Goal: Information Seeking & Learning: Learn about a topic

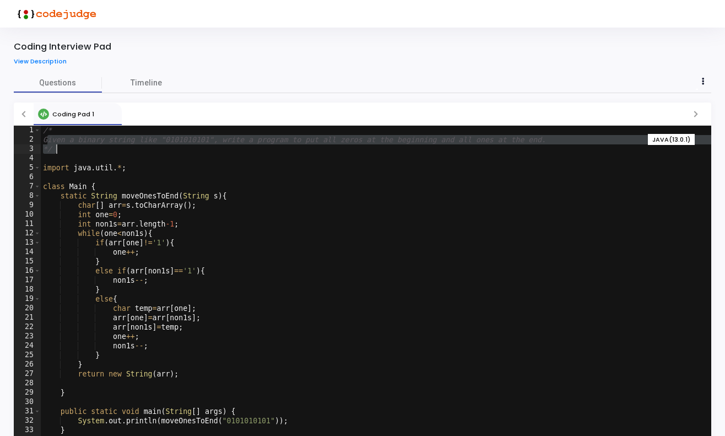
drag, startPoint x: 46, startPoint y: 139, endPoint x: 275, endPoint y: 145, distance: 228.8
click at [275, 145] on div "/* Given a binary string like "0101010101", write a program to put all zeros at…" at bounding box center [376, 296] width 671 height 341
type textarea "Given a binary string like "0101010101", write a program to put all zeros at th…"
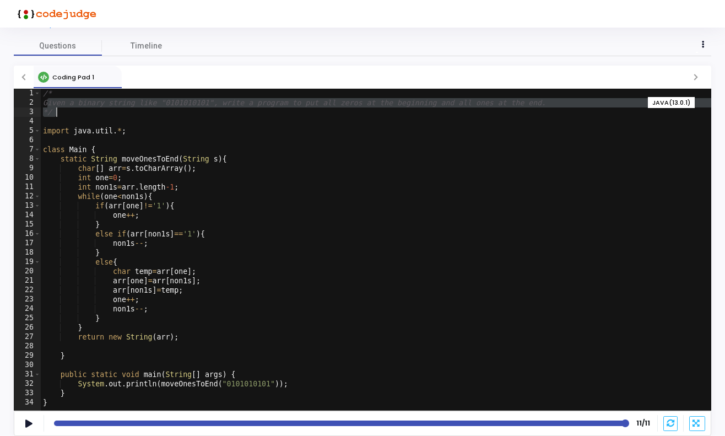
scroll to position [36, 0]
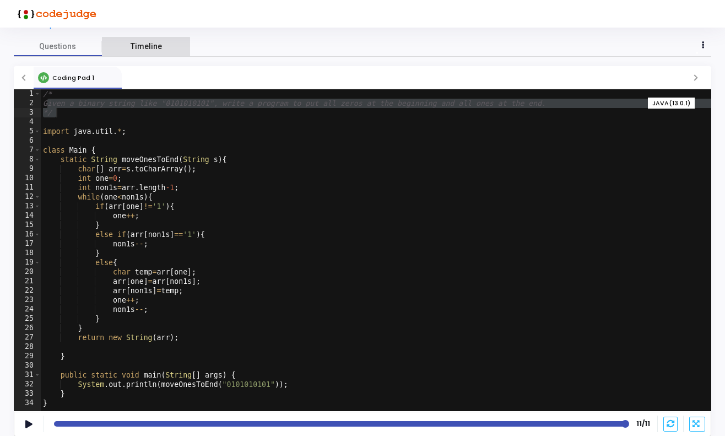
click at [141, 50] on span "Timeline" at bounding box center [146, 47] width 31 height 12
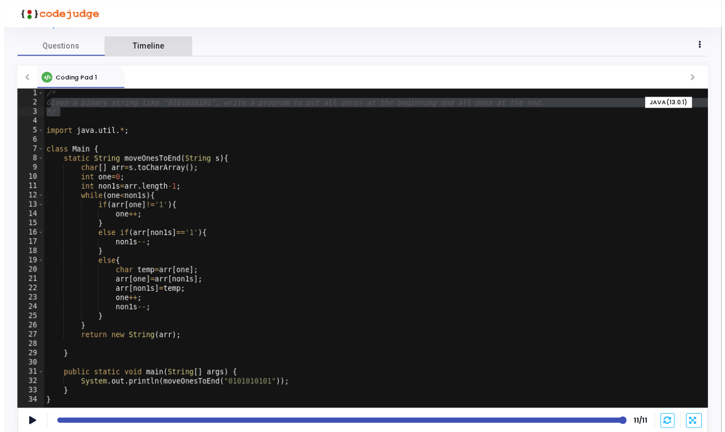
scroll to position [0, 0]
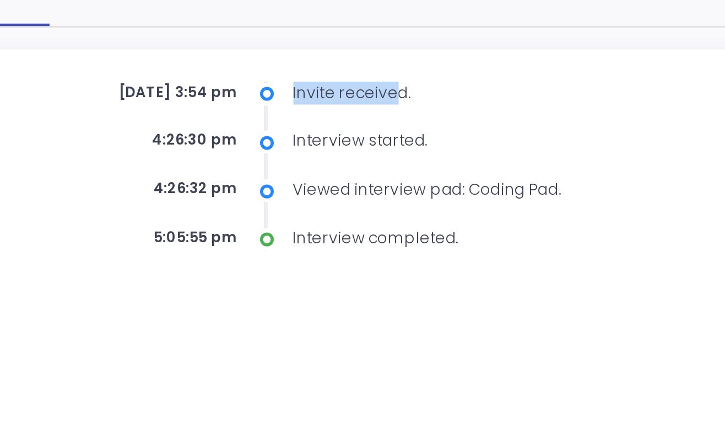
drag, startPoint x: 126, startPoint y: 39, endPoint x: 168, endPoint y: 38, distance: 41.9
click at [289, 116] on div "Invite received." at bounding box center [380, 121] width 182 height 10
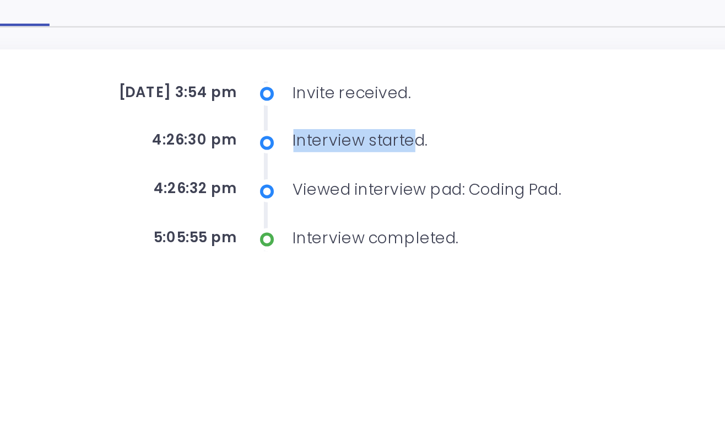
drag, startPoint x: 126, startPoint y: 60, endPoint x: 176, endPoint y: 61, distance: 50.7
click at [289, 137] on div "Interview started." at bounding box center [380, 142] width 182 height 10
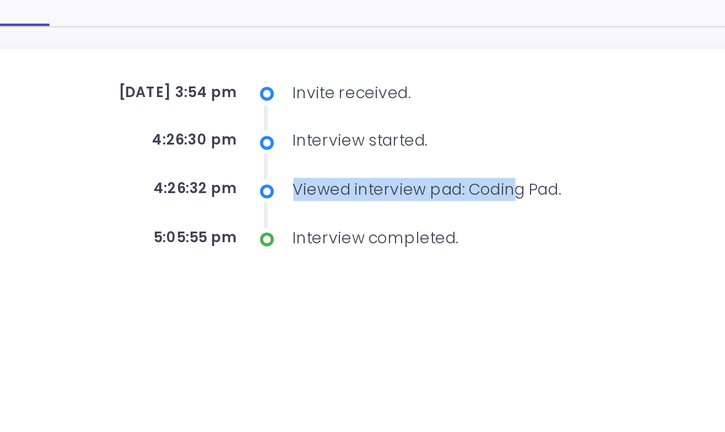
drag, startPoint x: 127, startPoint y: 82, endPoint x: 219, endPoint y: 85, distance: 92.1
click at [289, 158] on div "Viewed interview pad: Coding Pad." at bounding box center [380, 163] width 182 height 10
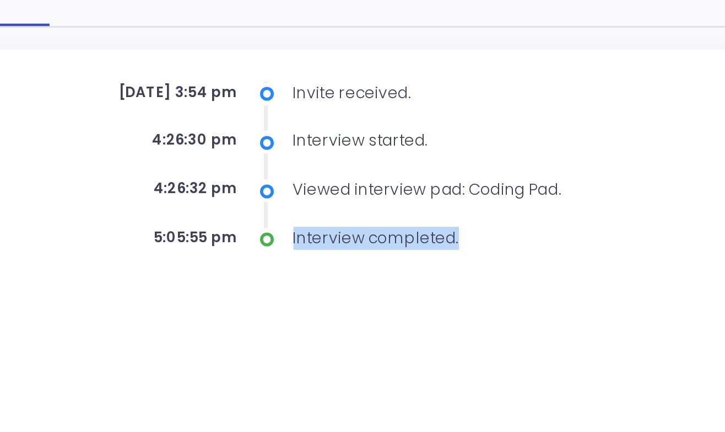
drag, startPoint x: 125, startPoint y: 102, endPoint x: 220, endPoint y: 104, distance: 95.9
click at [289, 179] on div "Interview completed." at bounding box center [380, 184] width 182 height 10
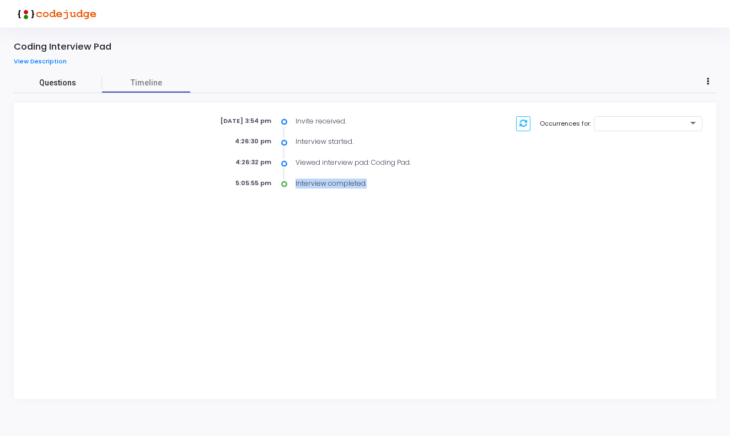
click at [61, 82] on span "Questions" at bounding box center [58, 83] width 88 height 12
